Goal: Task Accomplishment & Management: Manage account settings

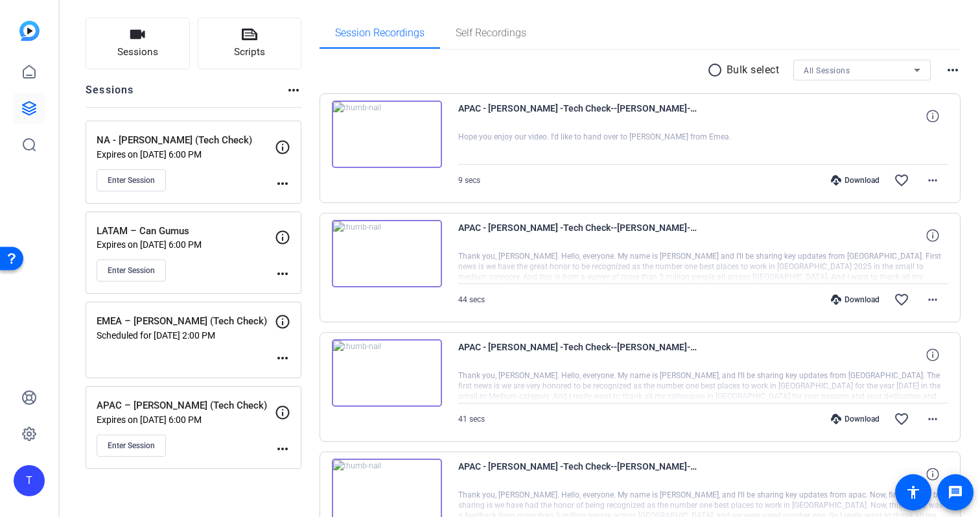
scroll to position [92, 0]
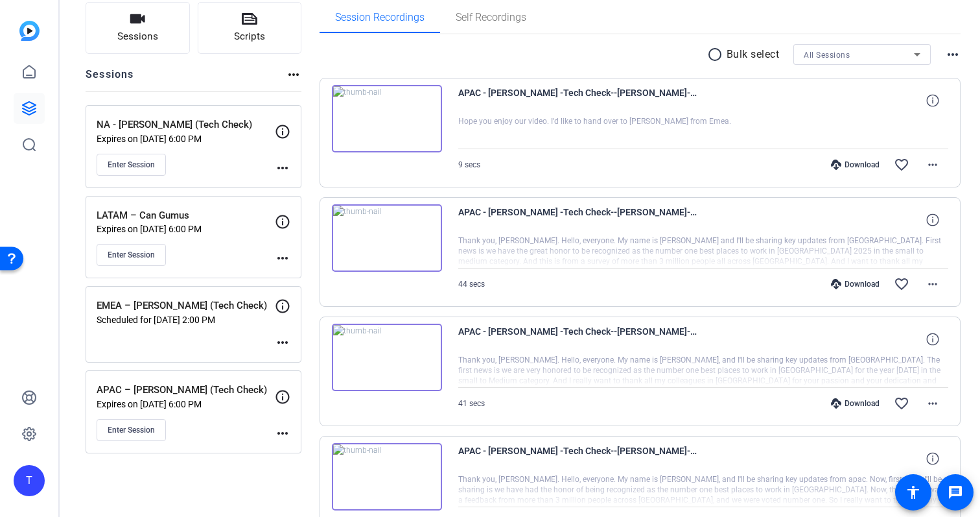
click at [283, 345] on mat-icon "more_horiz" at bounding box center [283, 343] width 16 height 16
click at [311, 358] on span "Edit Session" at bounding box center [314, 362] width 59 height 16
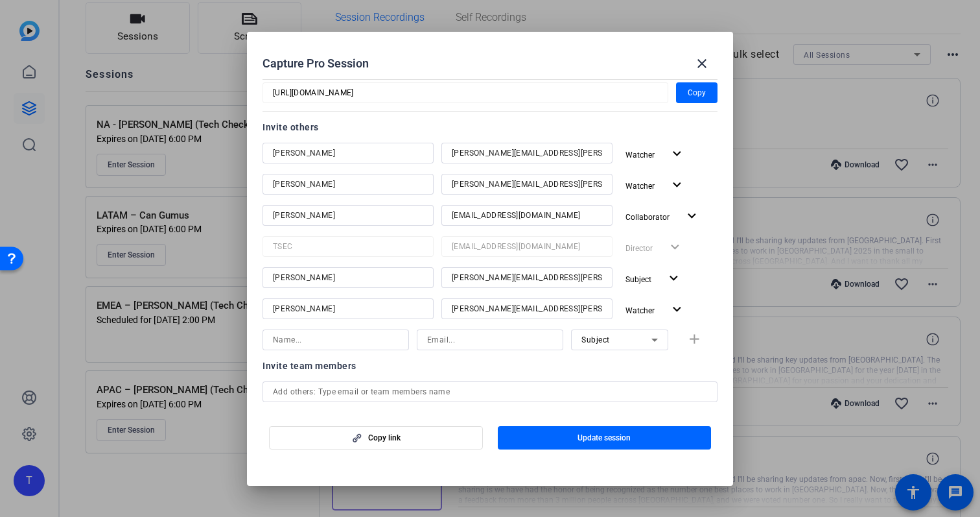
scroll to position [147, 0]
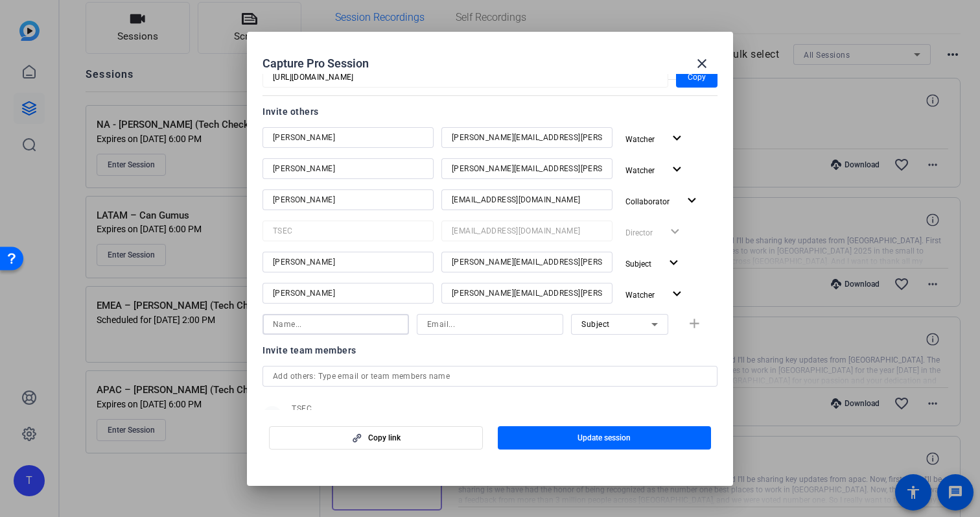
click at [357, 320] on input at bounding box center [336, 324] width 126 height 16
type input "[PERSON_NAME]"
click at [480, 326] on input at bounding box center [490, 324] width 126 height 16
type input "[EMAIL_ADDRESS][PERSON_NAME][DOMAIN_NAME]"
click at [652, 323] on icon at bounding box center [655, 324] width 6 height 3
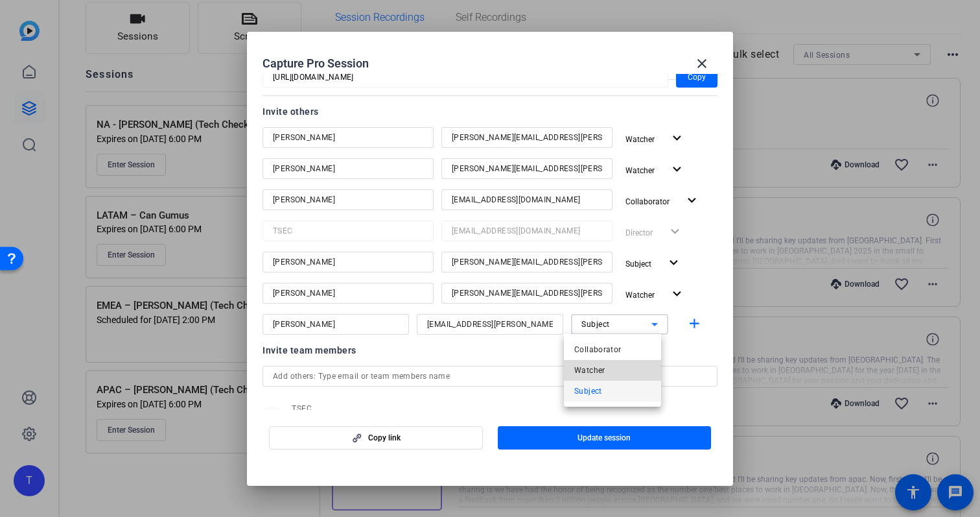
drag, startPoint x: 618, startPoint y: 371, endPoint x: 631, endPoint y: 368, distance: 13.4
click at [618, 371] on mat-option "Watcher" at bounding box center [612, 370] width 97 height 21
click at [687, 322] on mat-icon "add" at bounding box center [695, 324] width 16 height 16
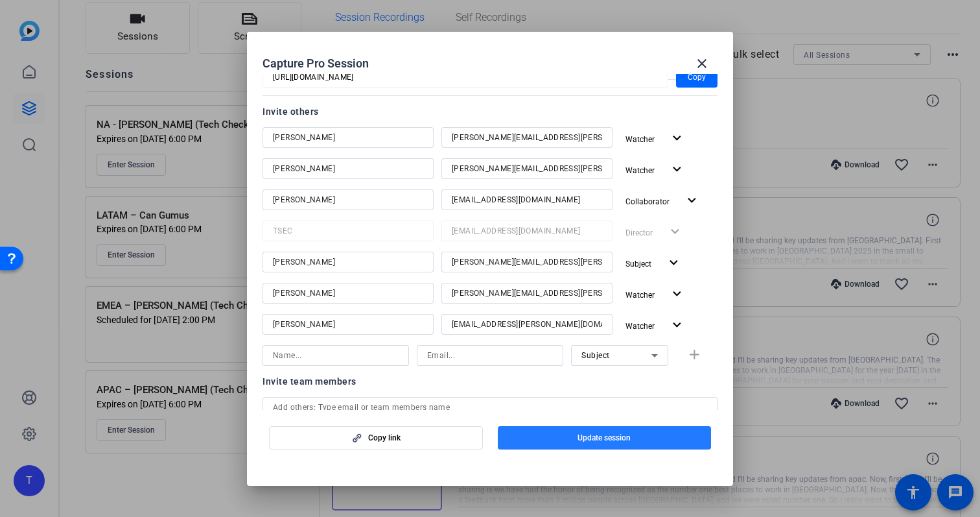
click at [635, 436] on span "button" at bounding box center [605, 437] width 214 height 31
